Goal: Task Accomplishment & Management: Use online tool/utility

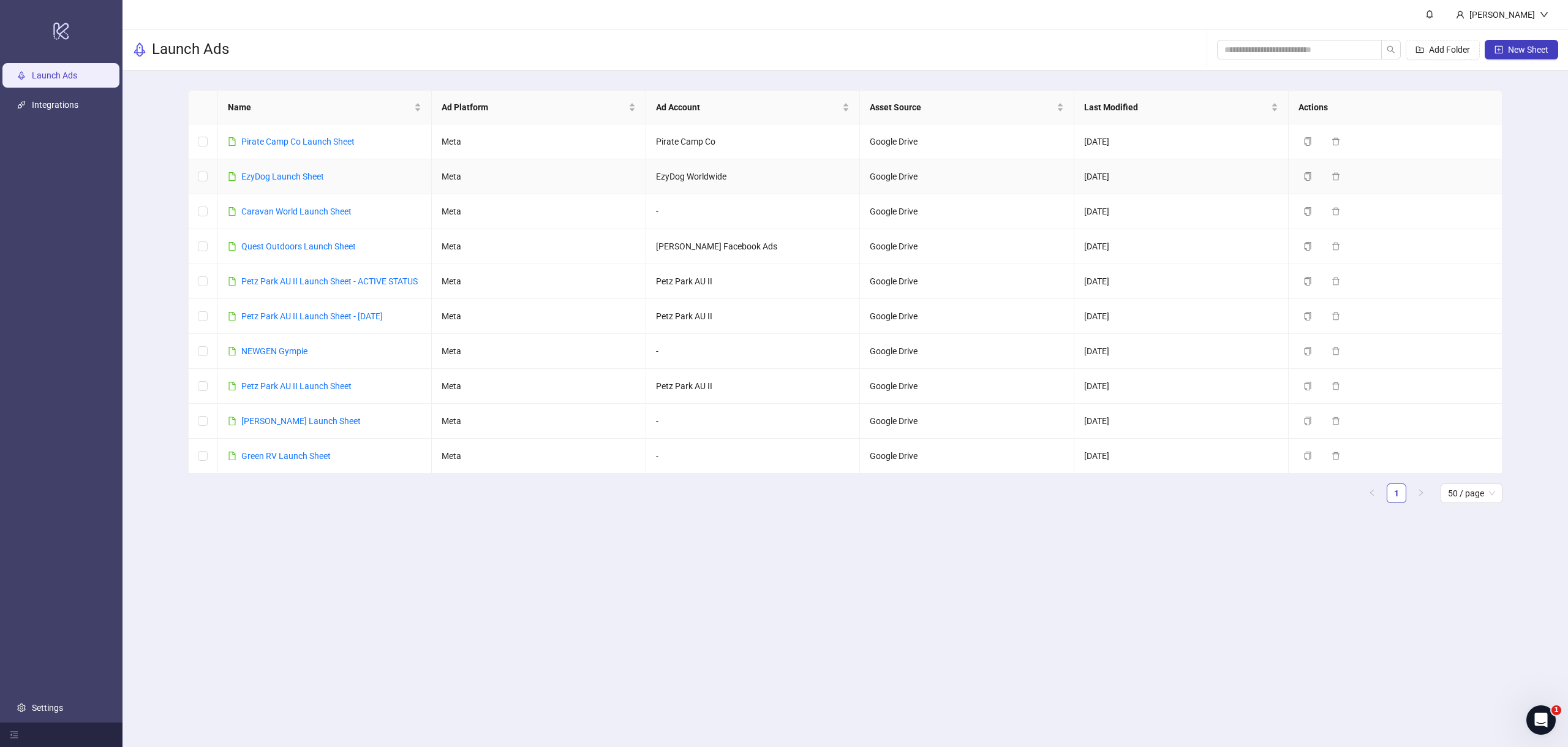
click at [274, 176] on link "EzyDog Launch Sheet" at bounding box center [282, 177] width 83 height 10
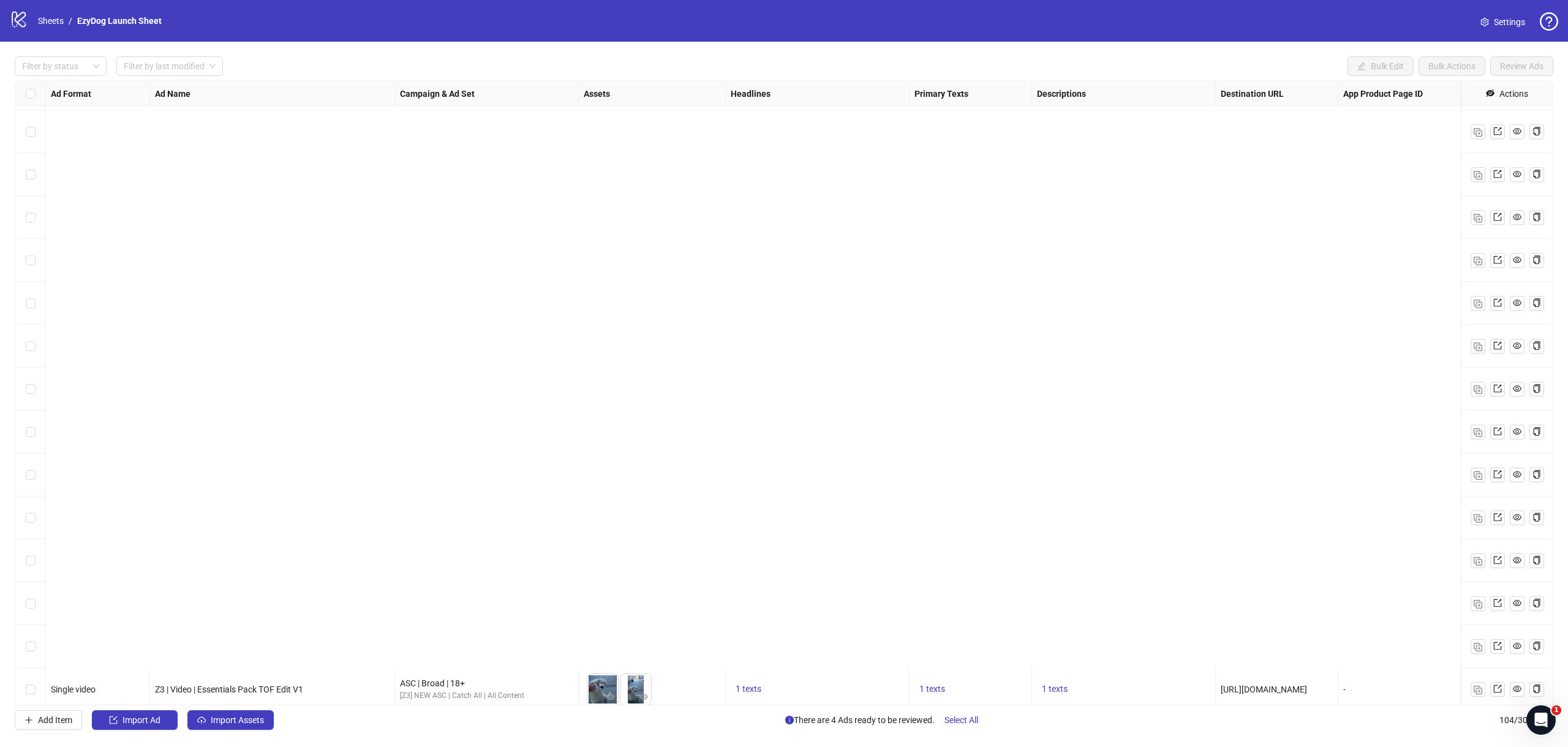
scroll to position [3862, 0]
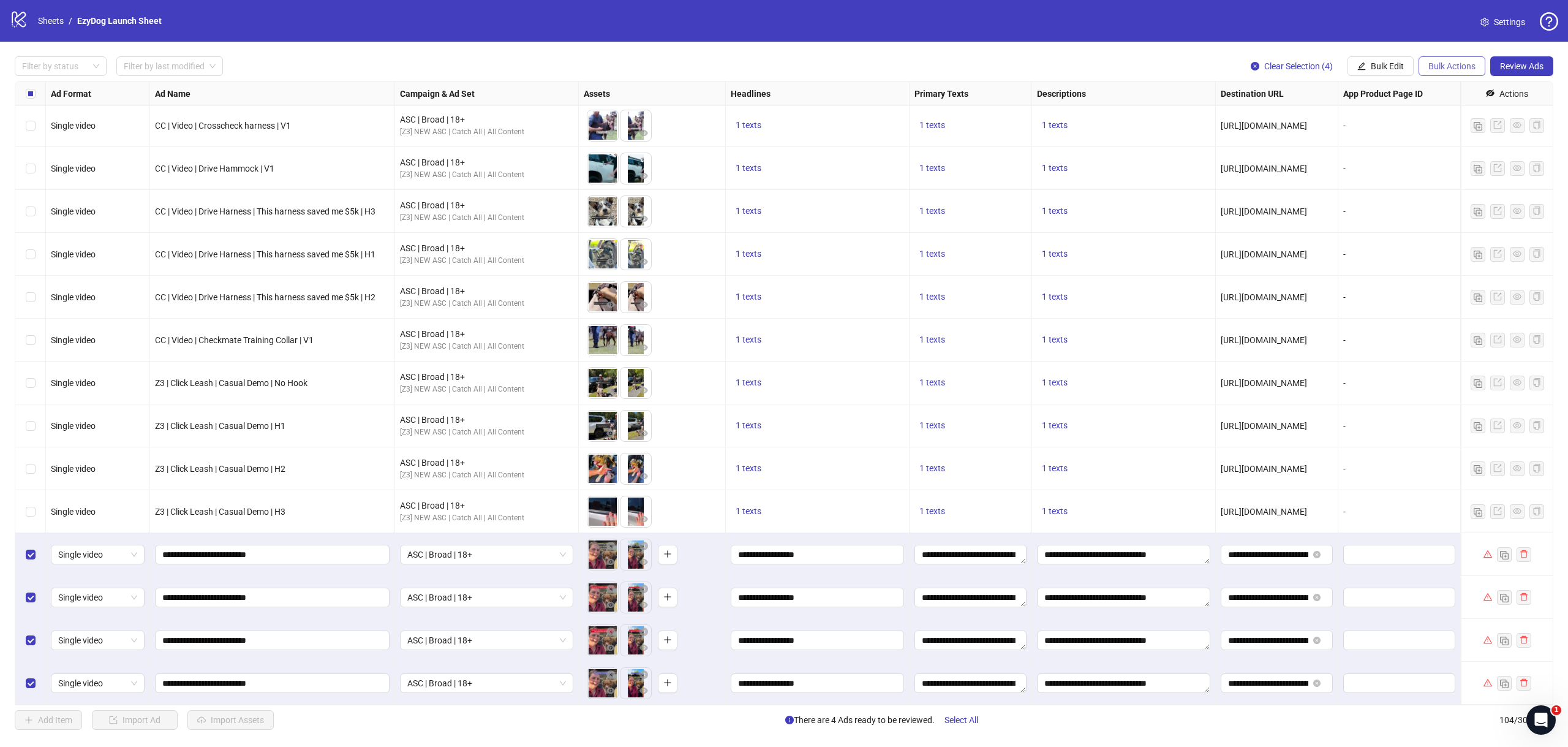
click at [1433, 67] on span "Bulk Actions" at bounding box center [1452, 66] width 47 height 10
click at [1394, 57] on button "Bulk Edit" at bounding box center [1381, 65] width 66 height 19
click at [1386, 131] on span "Campaign & Ad Set" at bounding box center [1393, 130] width 73 height 14
click at [1287, 115] on span "ASC | Broad | 18+" at bounding box center [1345, 120] width 169 height 19
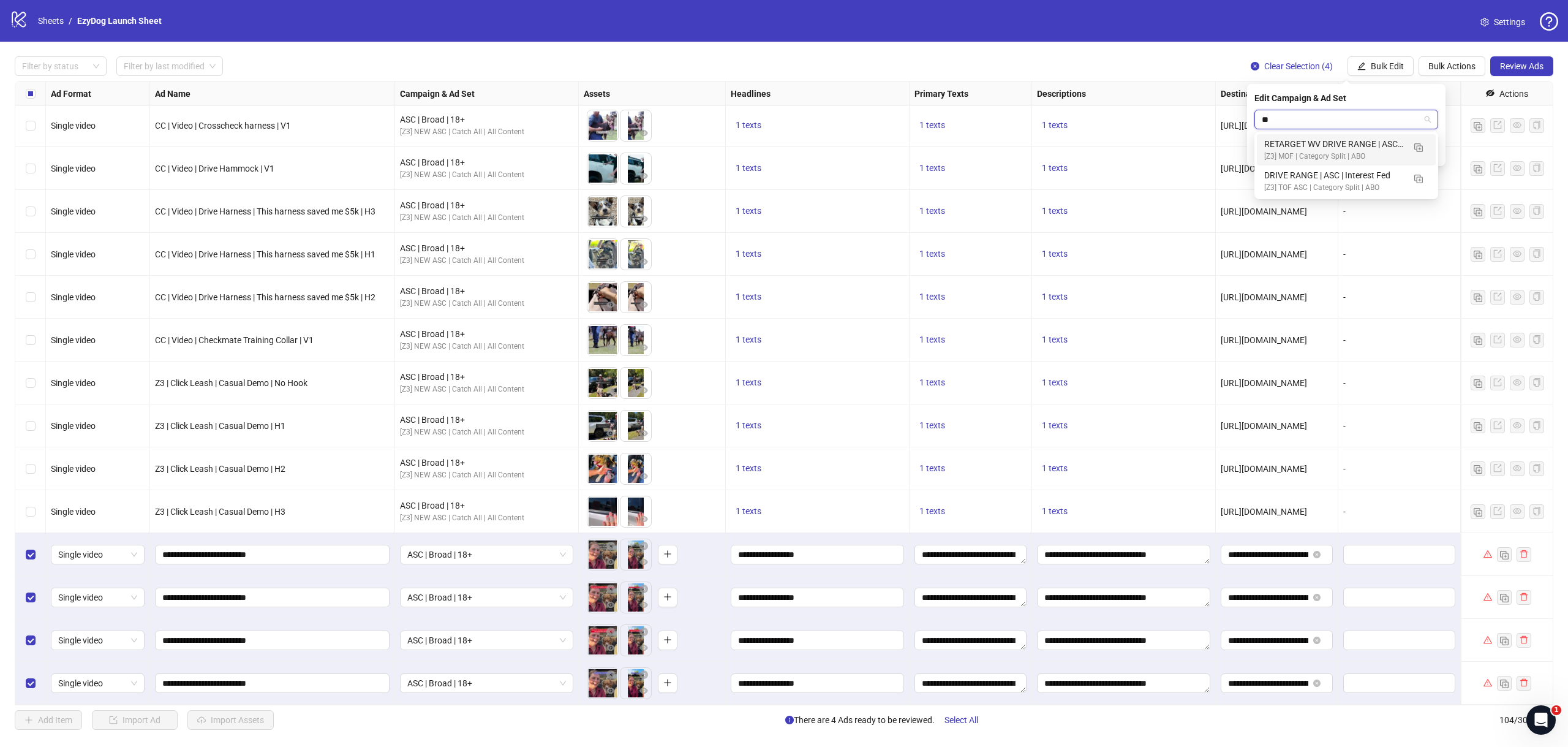
scroll to position [0, 0]
type input "**********"
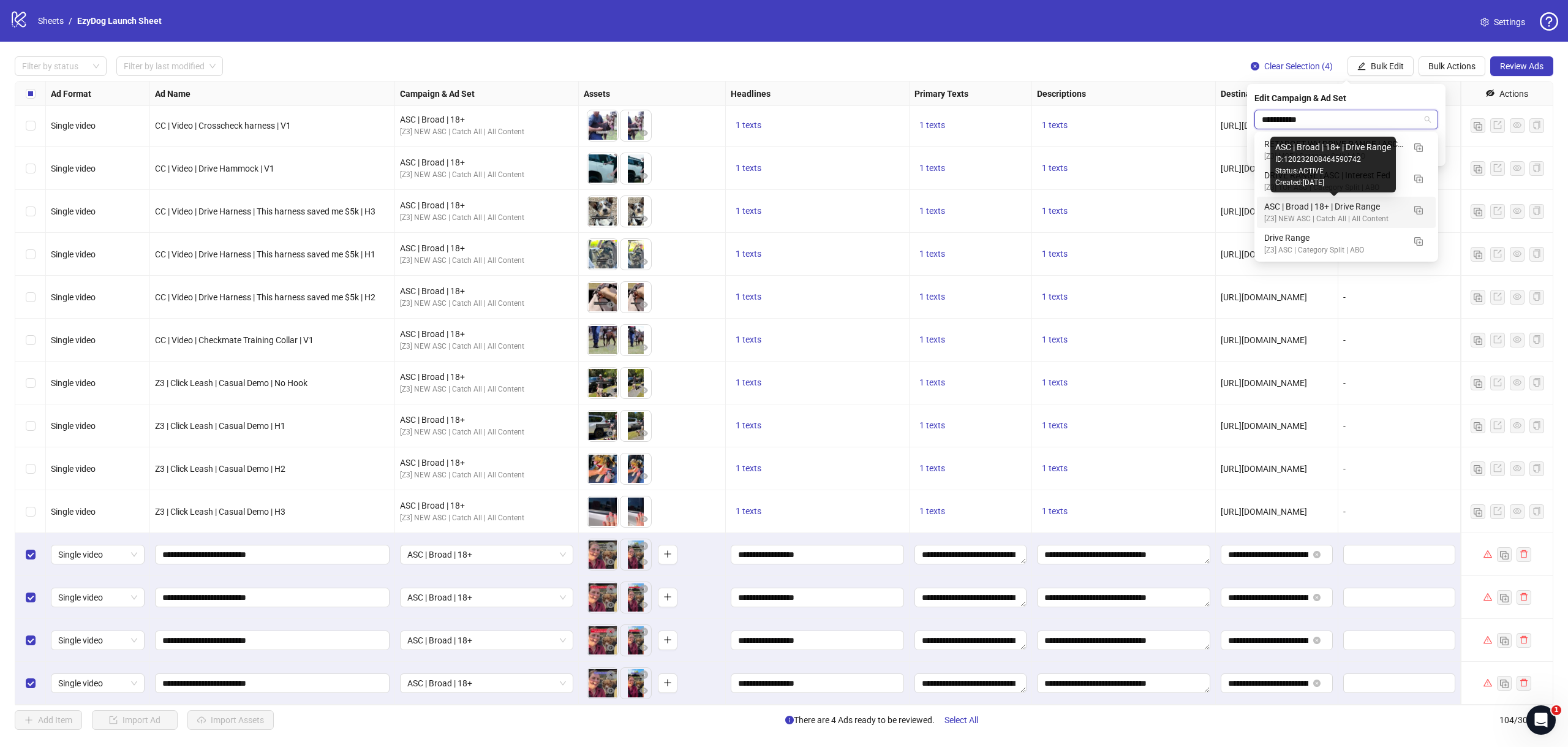
click at [1297, 206] on div "ASC | Broad | 18+ | Drive Range" at bounding box center [1334, 206] width 140 height 14
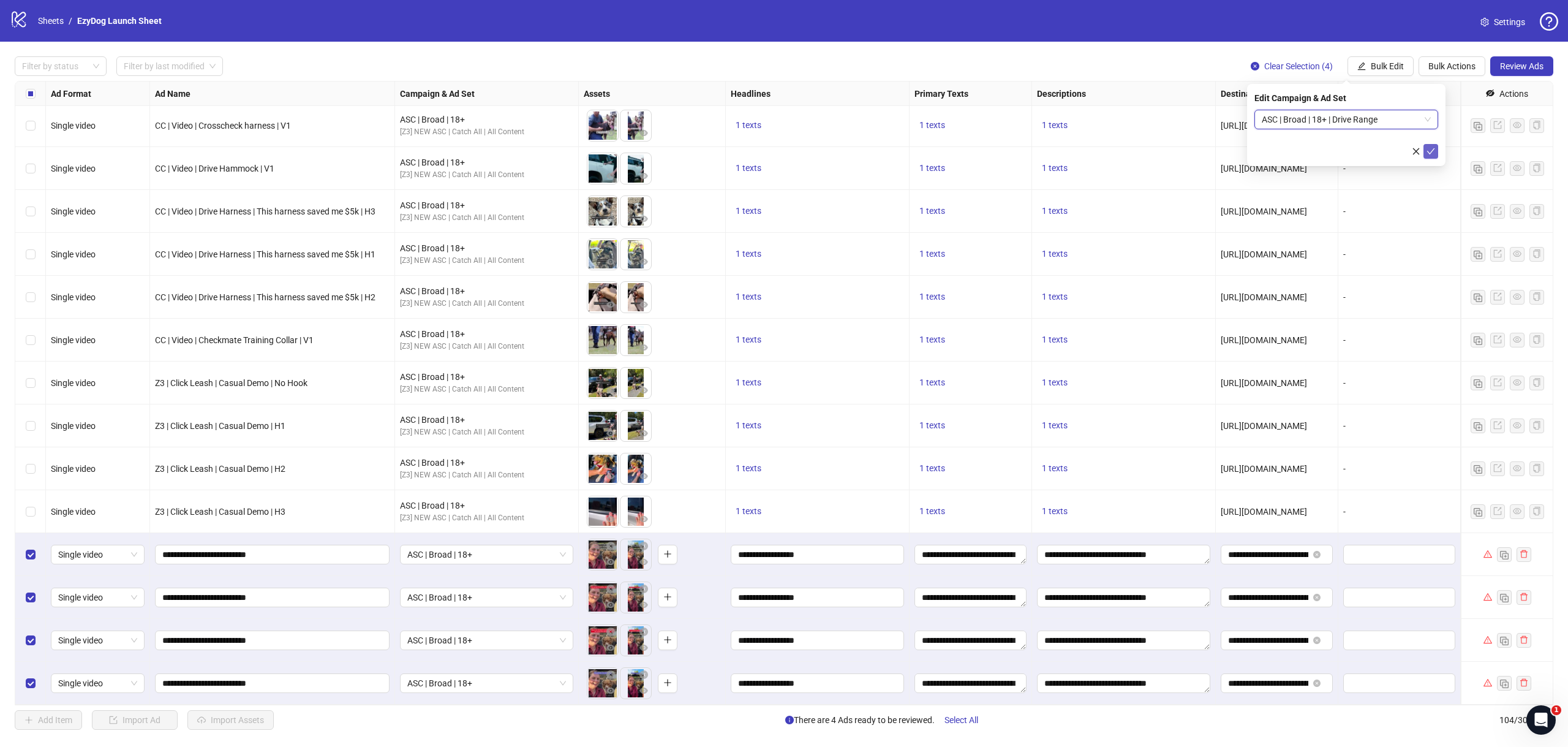
click at [1427, 152] on icon "check" at bounding box center [1431, 152] width 9 height 9
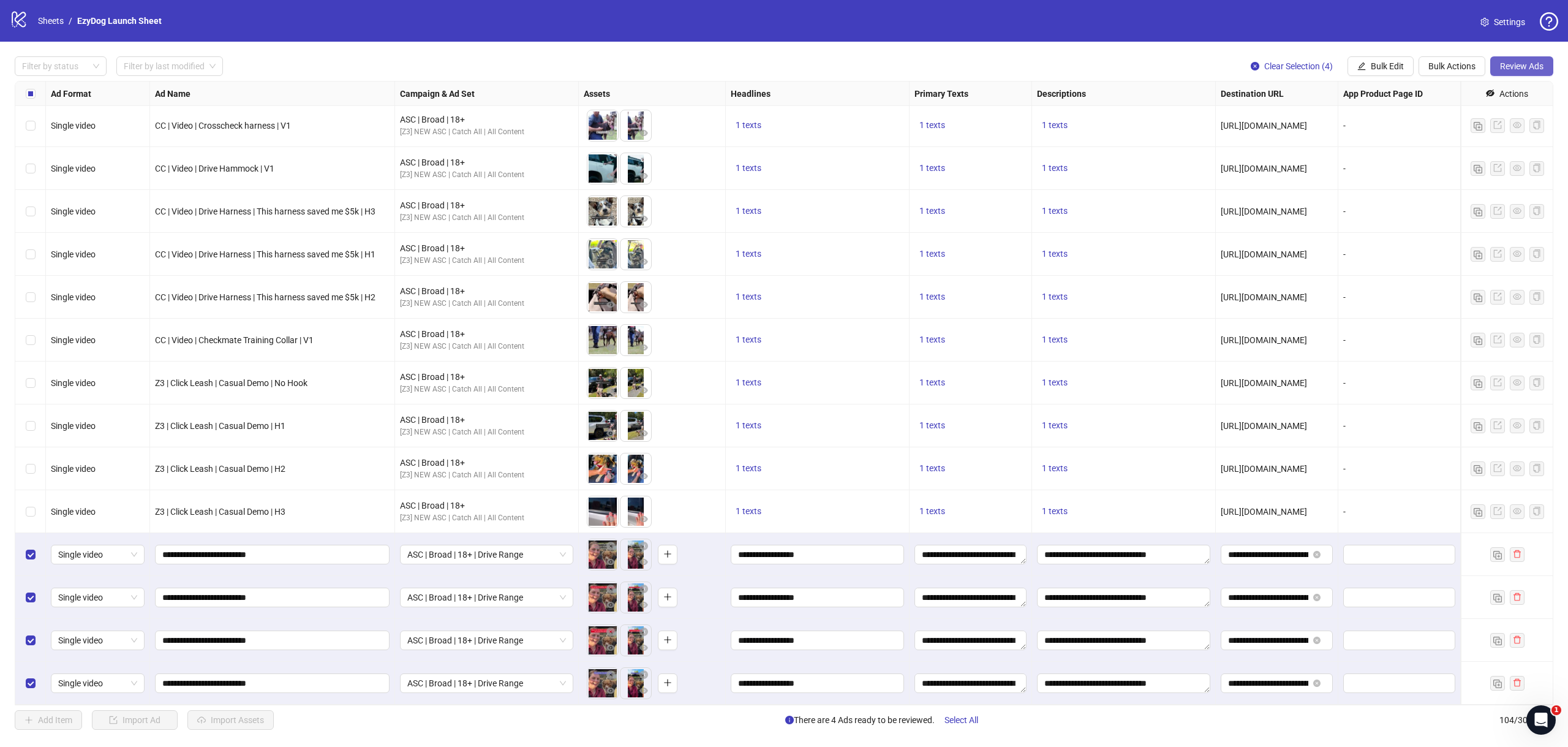
click at [1519, 65] on span "Review Ads" at bounding box center [1521, 66] width 44 height 10
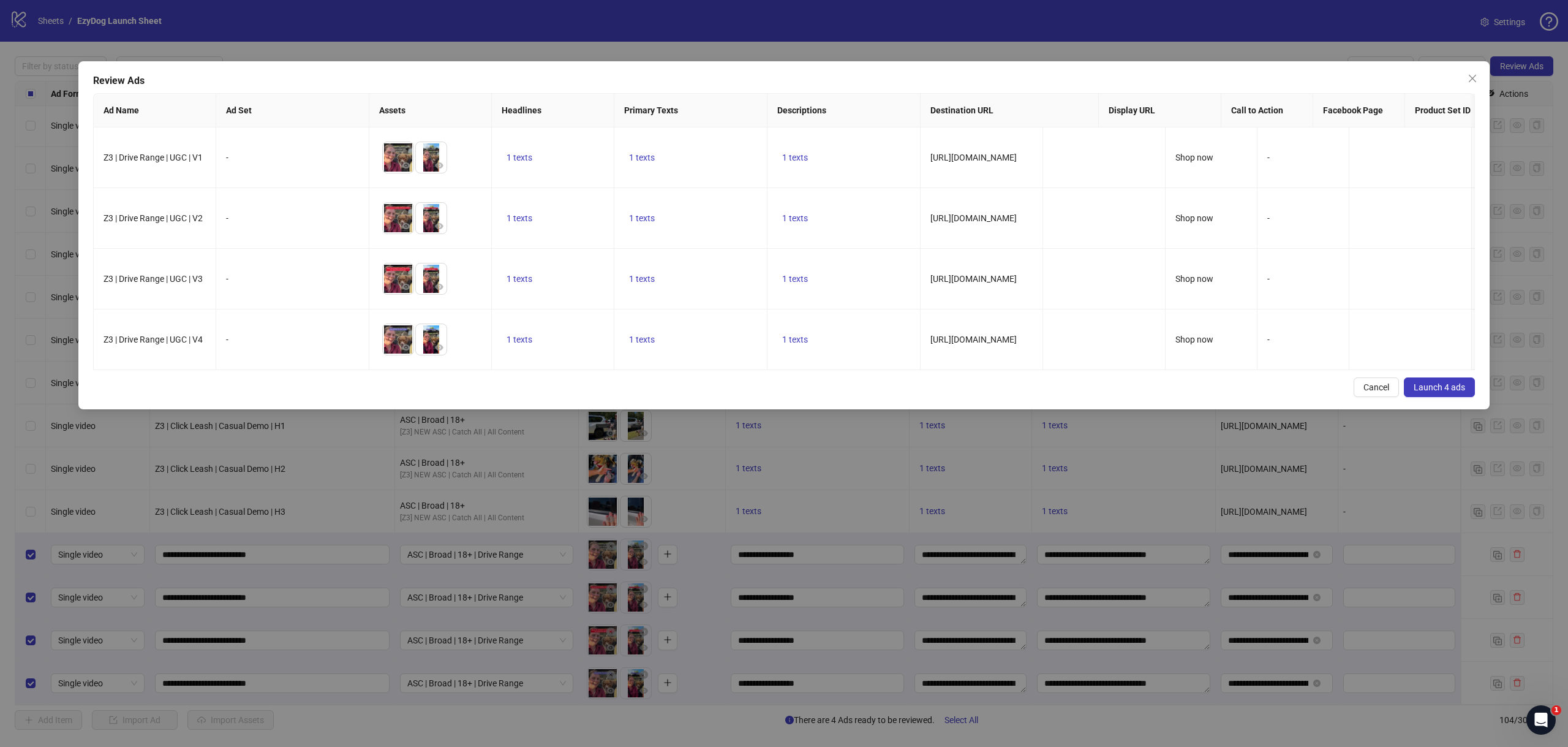
click at [1437, 390] on span "Launch 4 ads" at bounding box center [1439, 387] width 52 height 10
